Goal: Check status: Check status

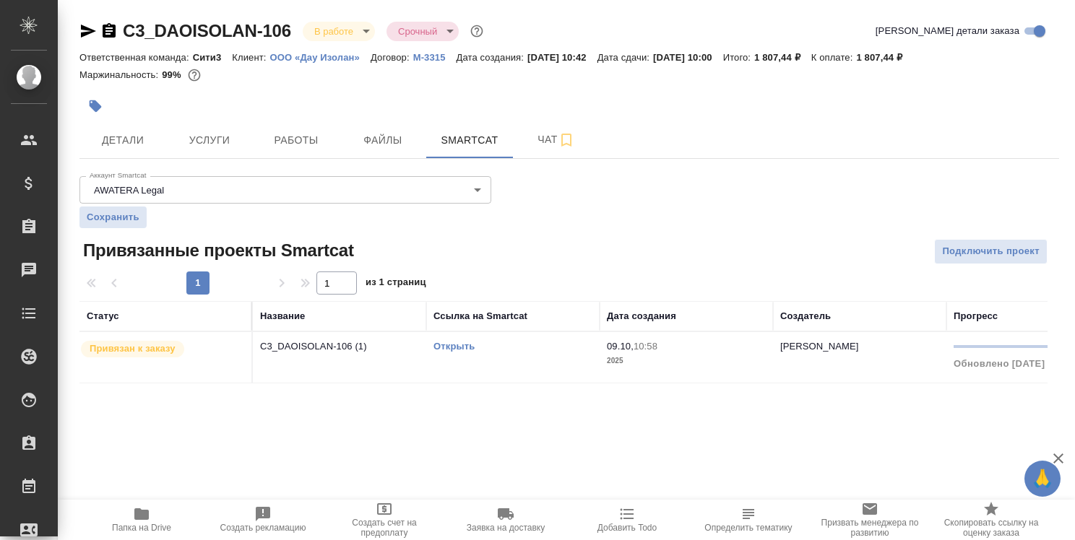
click at [462, 346] on link "Открыть" at bounding box center [453, 346] width 41 height 11
click at [446, 345] on link "Открыть" at bounding box center [453, 346] width 41 height 11
click at [111, 137] on span "Детали" at bounding box center [122, 140] width 69 height 18
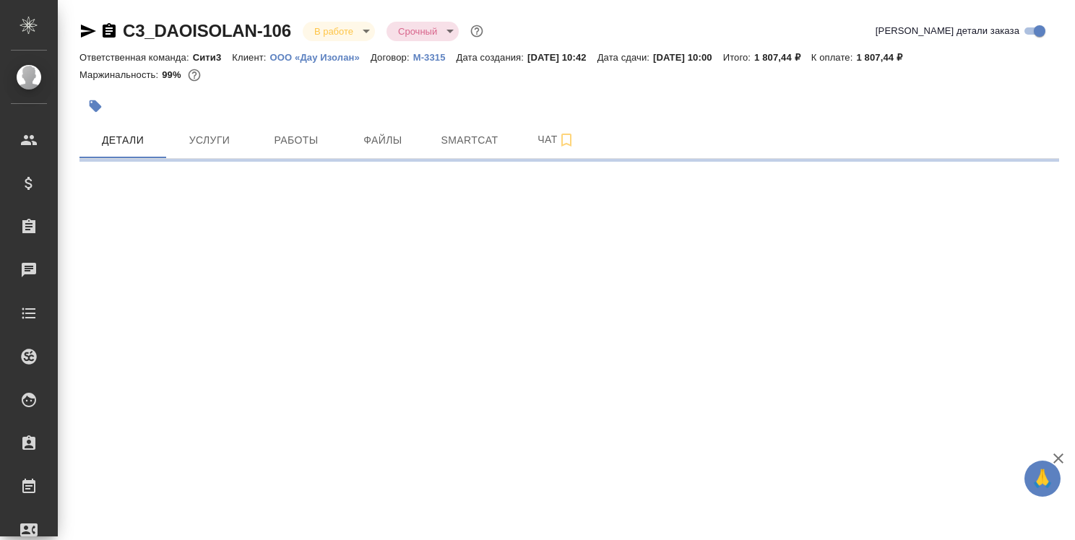
select select "RU"
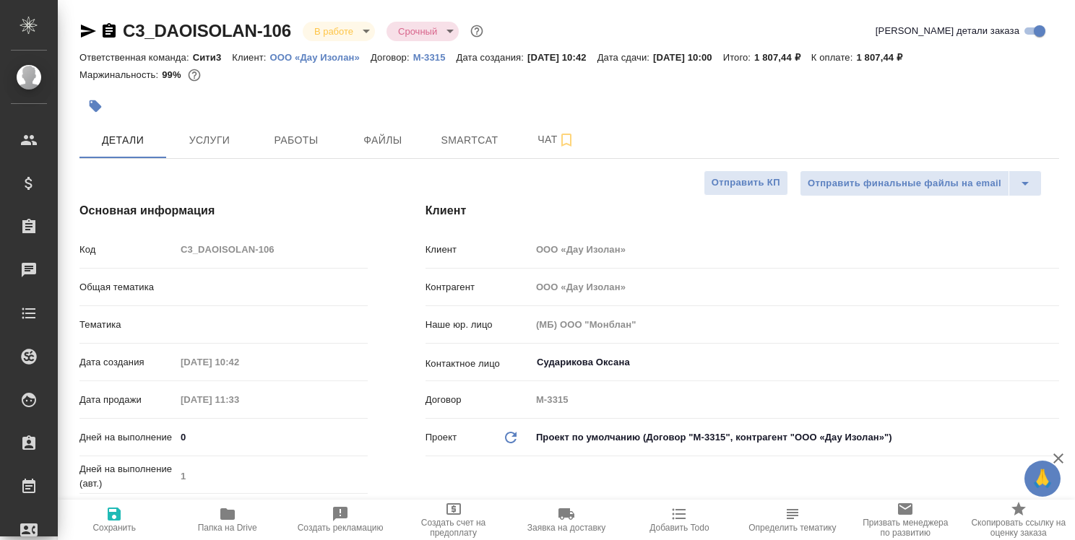
type textarea "x"
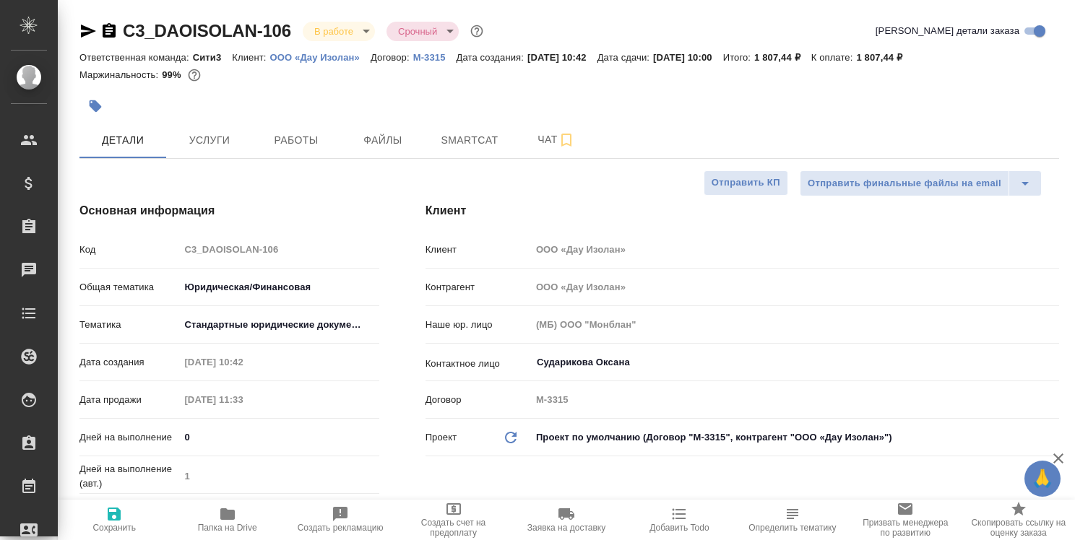
type textarea "x"
type input "[PERSON_NAME]"
type textarea "x"
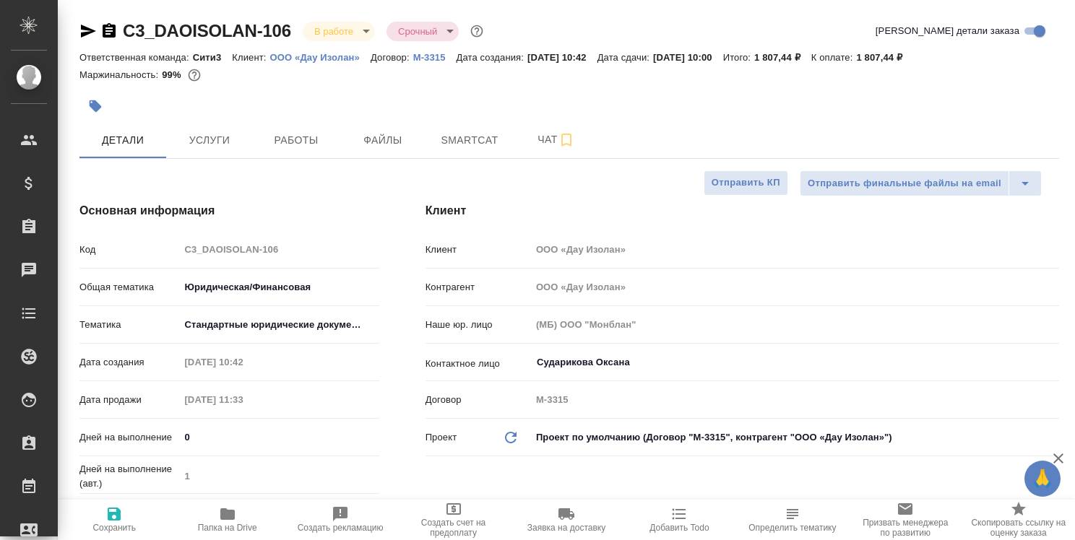
type textarea "x"
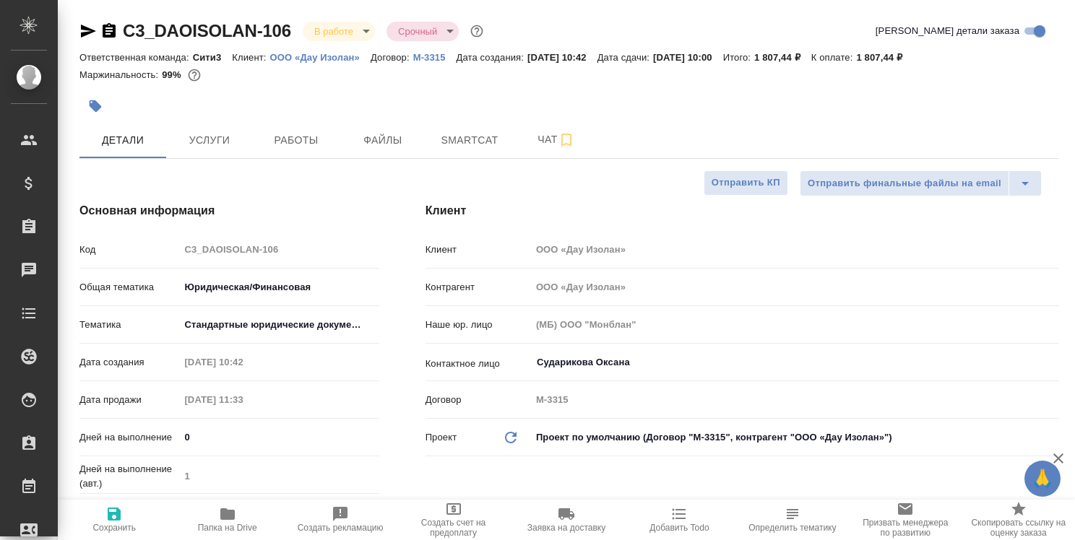
type textarea "x"
click at [485, 131] on span "Smartcat" at bounding box center [469, 140] width 69 height 18
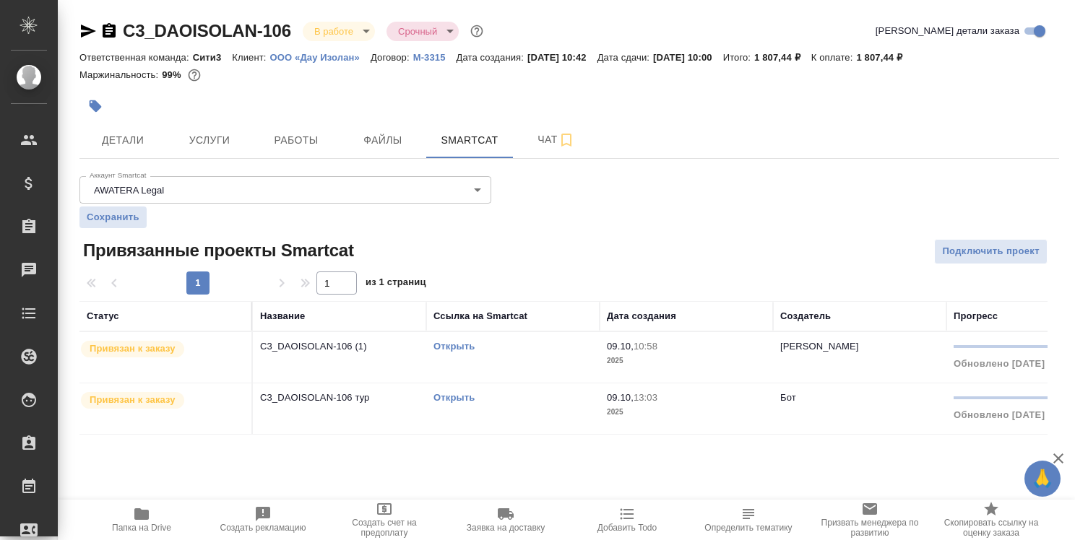
click at [459, 346] on link "Открыть" at bounding box center [453, 346] width 41 height 11
click at [136, 140] on span "Детали" at bounding box center [122, 140] width 69 height 18
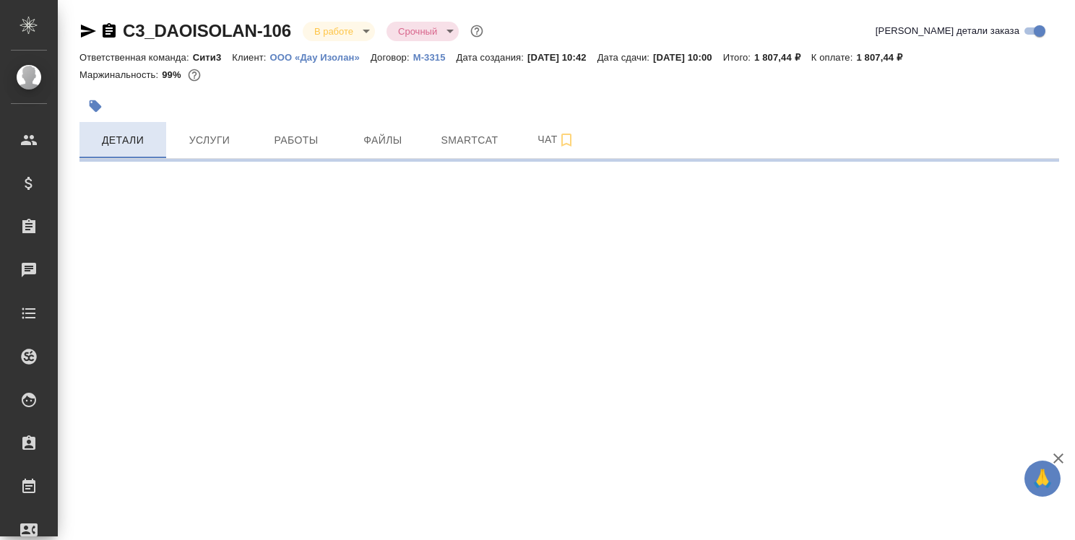
select select "RU"
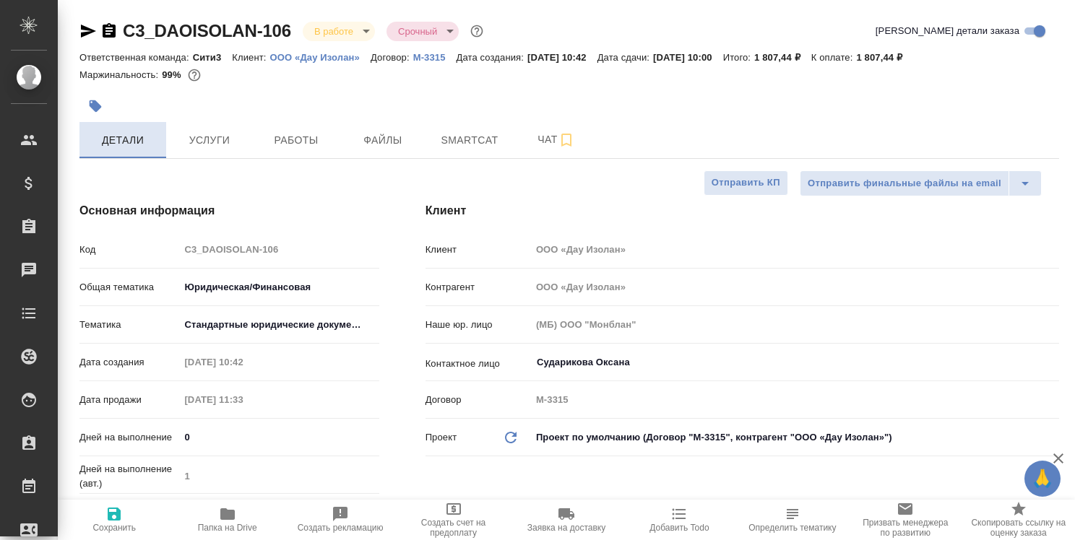
type textarea "x"
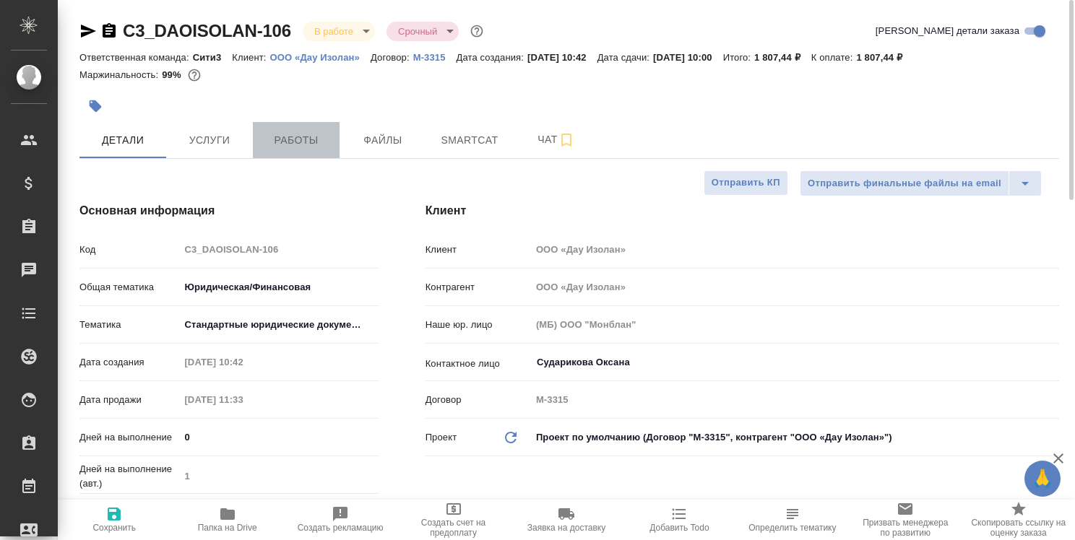
click at [304, 134] on span "Работы" at bounding box center [295, 140] width 69 height 18
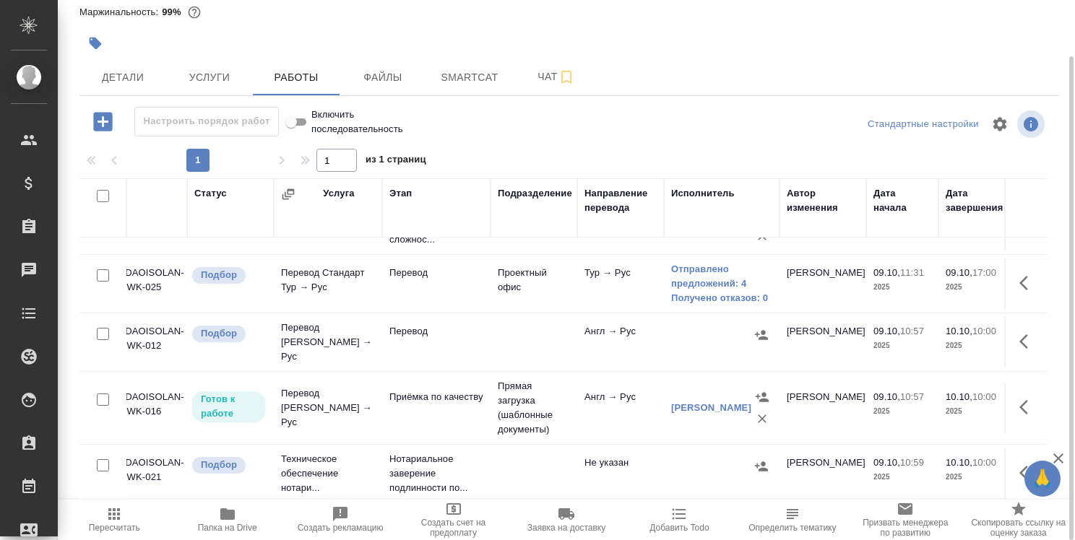
scroll to position [44, 0]
